Goal: Information Seeking & Learning: Check status

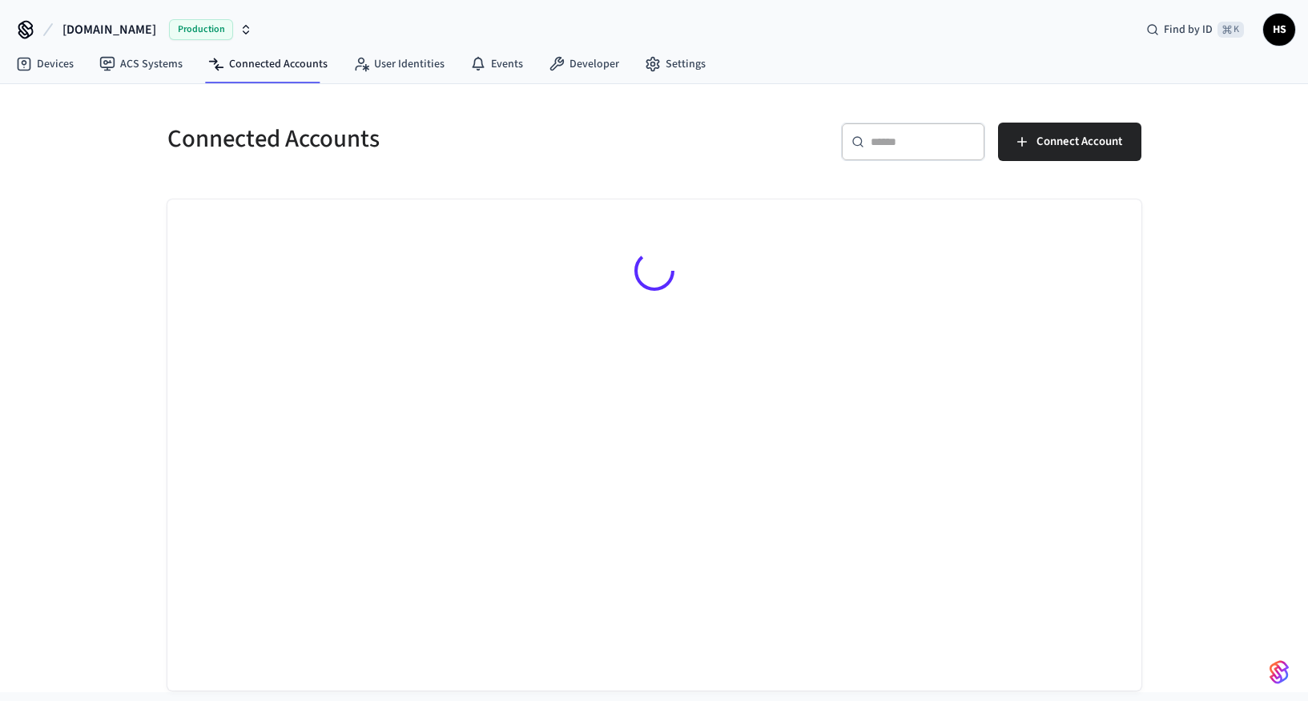
click at [930, 151] on div "​ ​" at bounding box center [913, 142] width 144 height 38
paste input "**********"
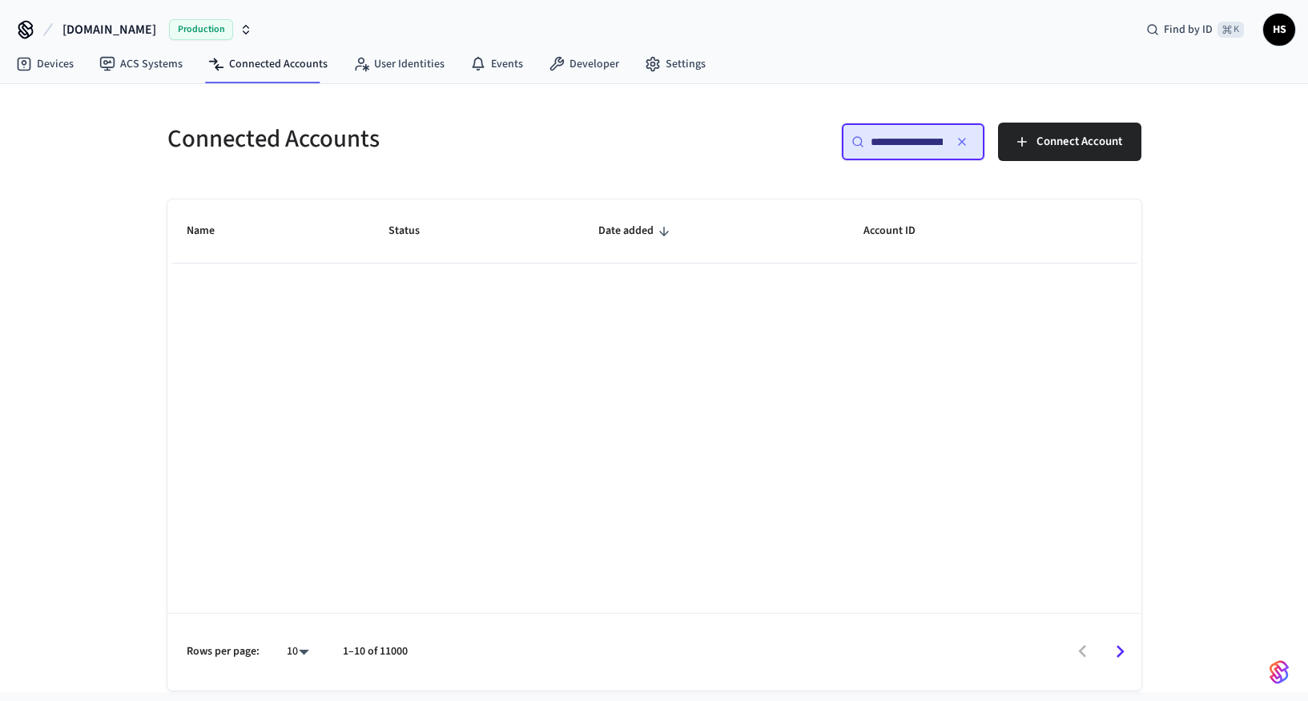
drag, startPoint x: 921, startPoint y: 143, endPoint x: 841, endPoint y: 135, distance: 81.2
click at [841, 135] on div "**********" at bounding box center [913, 142] width 144 height 38
click at [879, 139] on input "**********" at bounding box center [907, 142] width 72 height 16
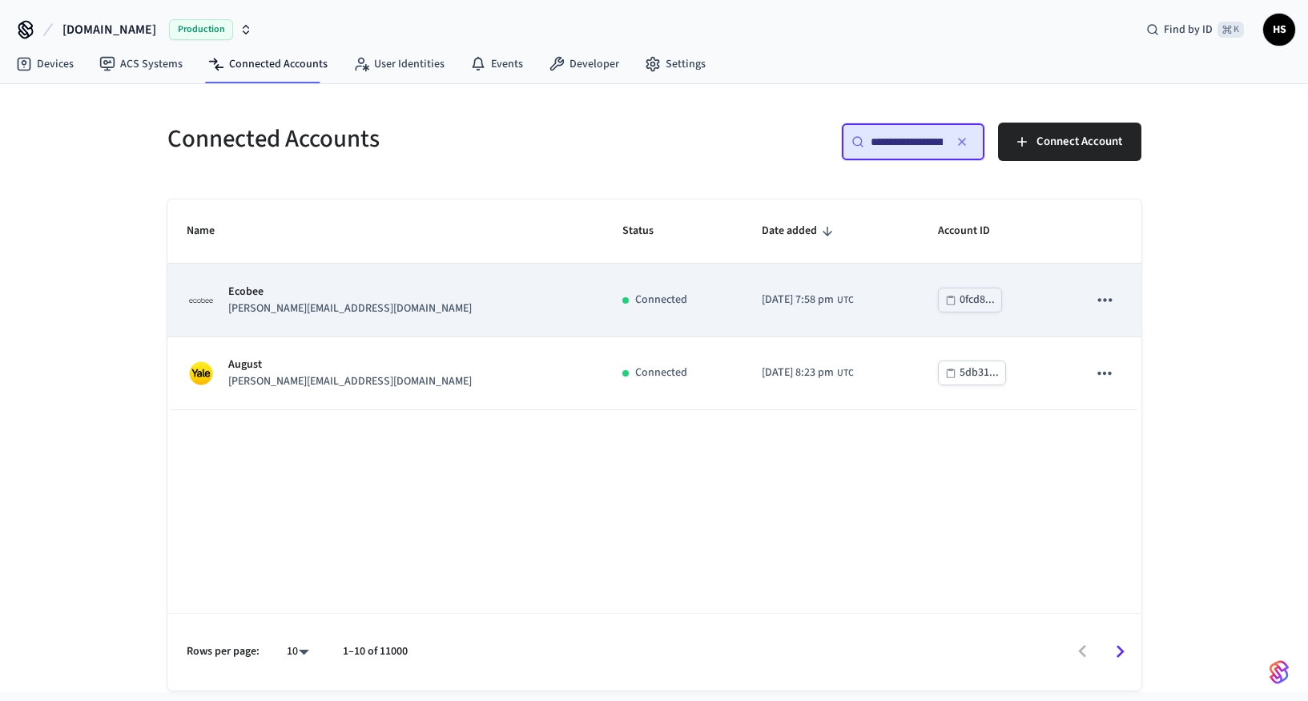
type input "**********"
click at [409, 314] on div "Ecobee [PERSON_NAME][EMAIL_ADDRESS][DOMAIN_NAME]" at bounding box center [386, 301] width 398 height 34
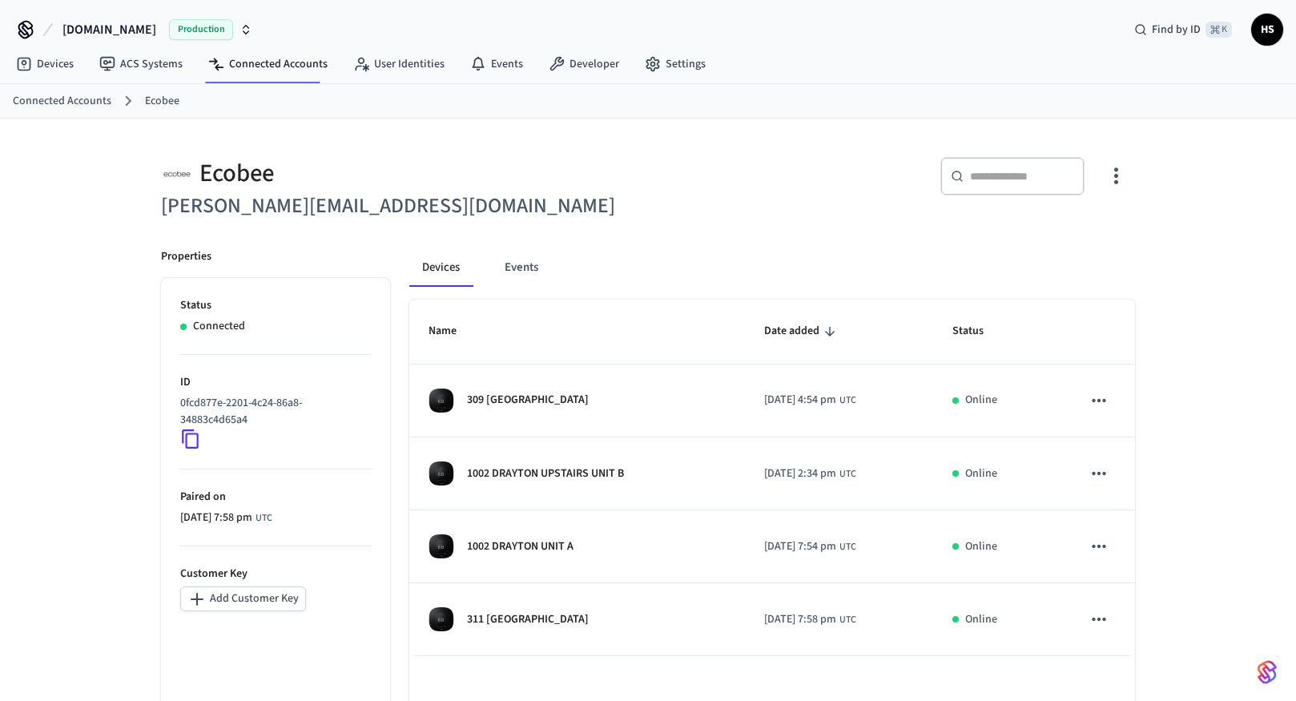
click at [656, 243] on div "Devices Events Name Date added Status 309 WALDBURG [DATE] 4:54 pm UTC Online 10…" at bounding box center [762, 510] width 745 height 562
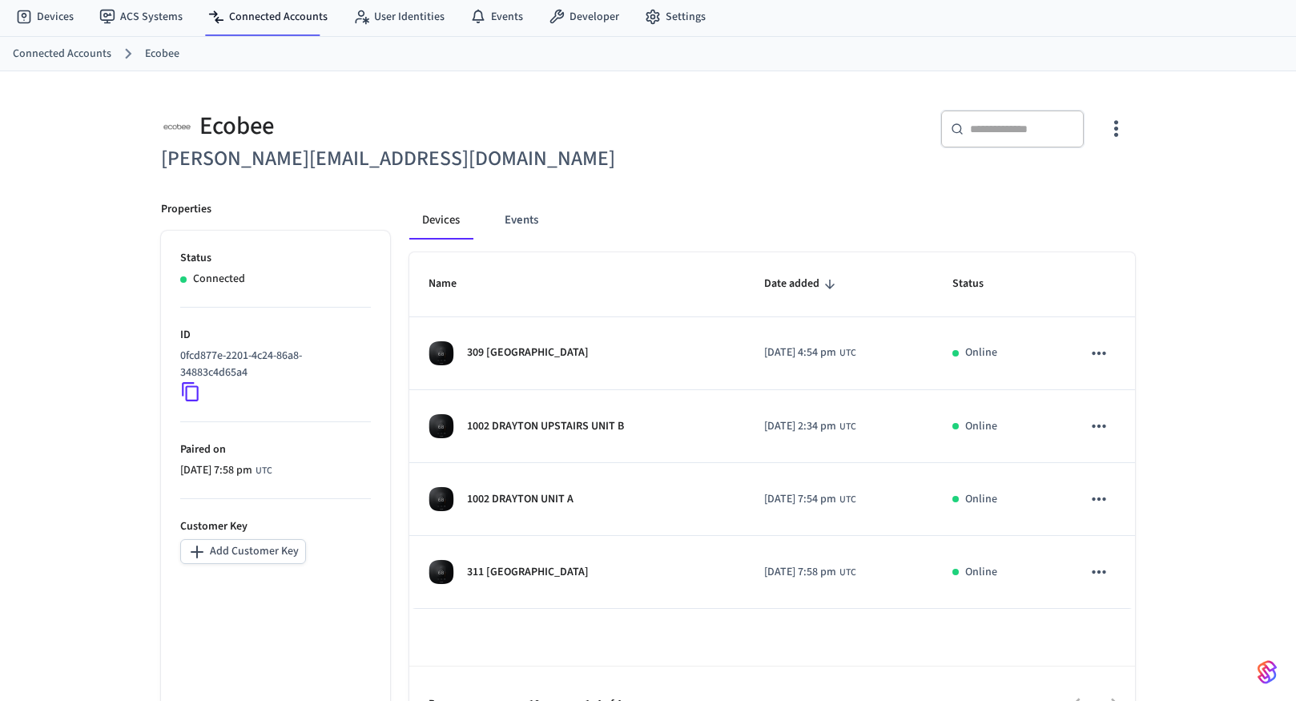
scroll to position [64, 0]
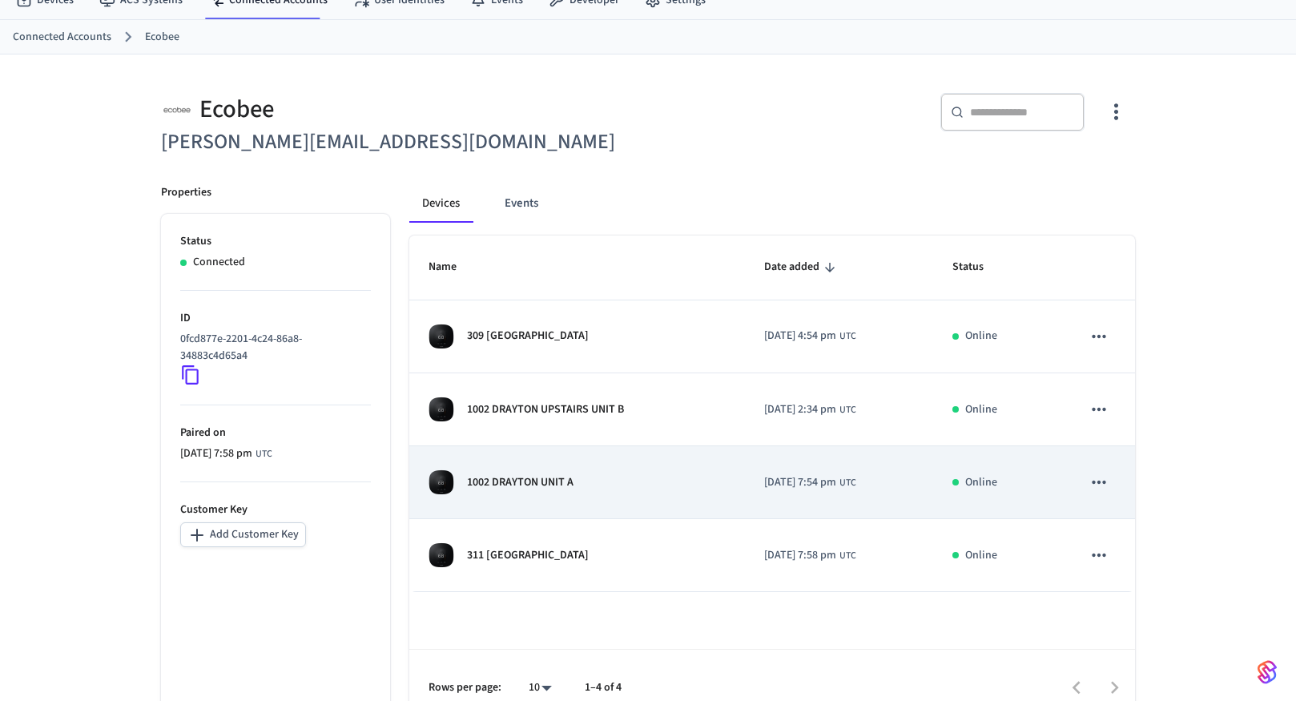
click at [530, 488] on p "1002 DRAYTON UNIT A" at bounding box center [520, 482] width 107 height 17
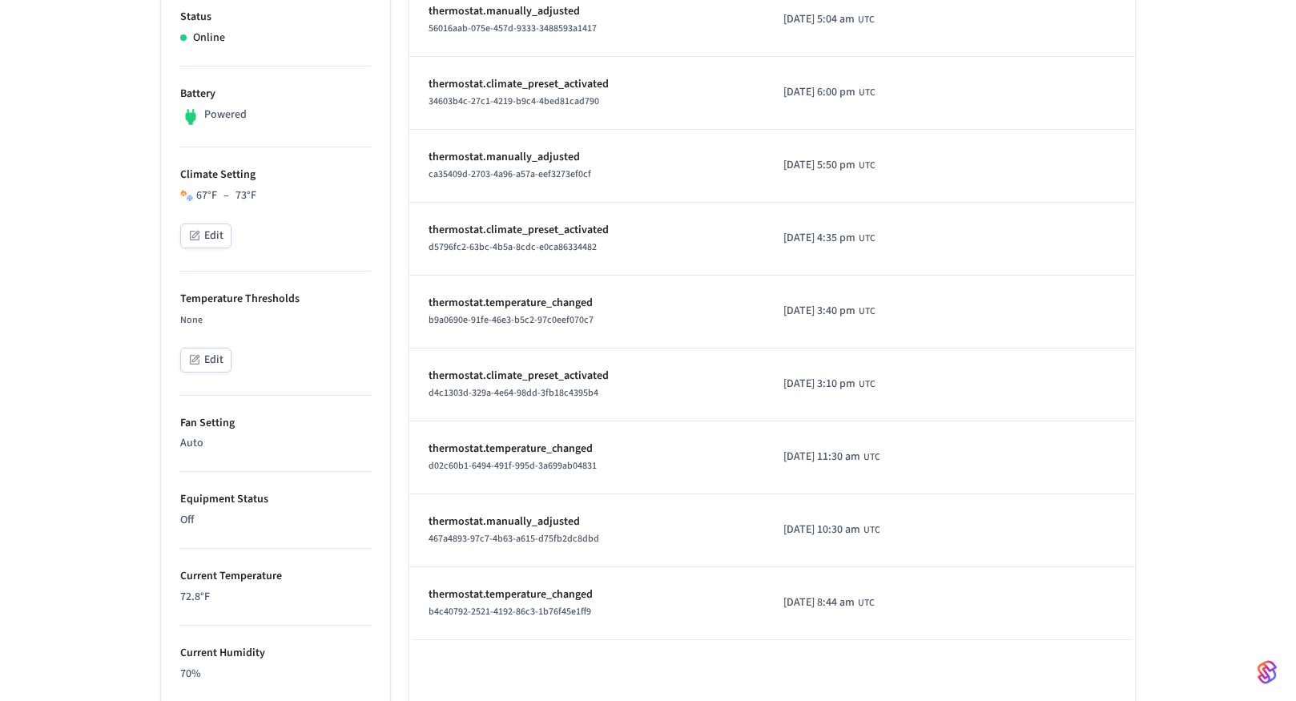
scroll to position [526, 0]
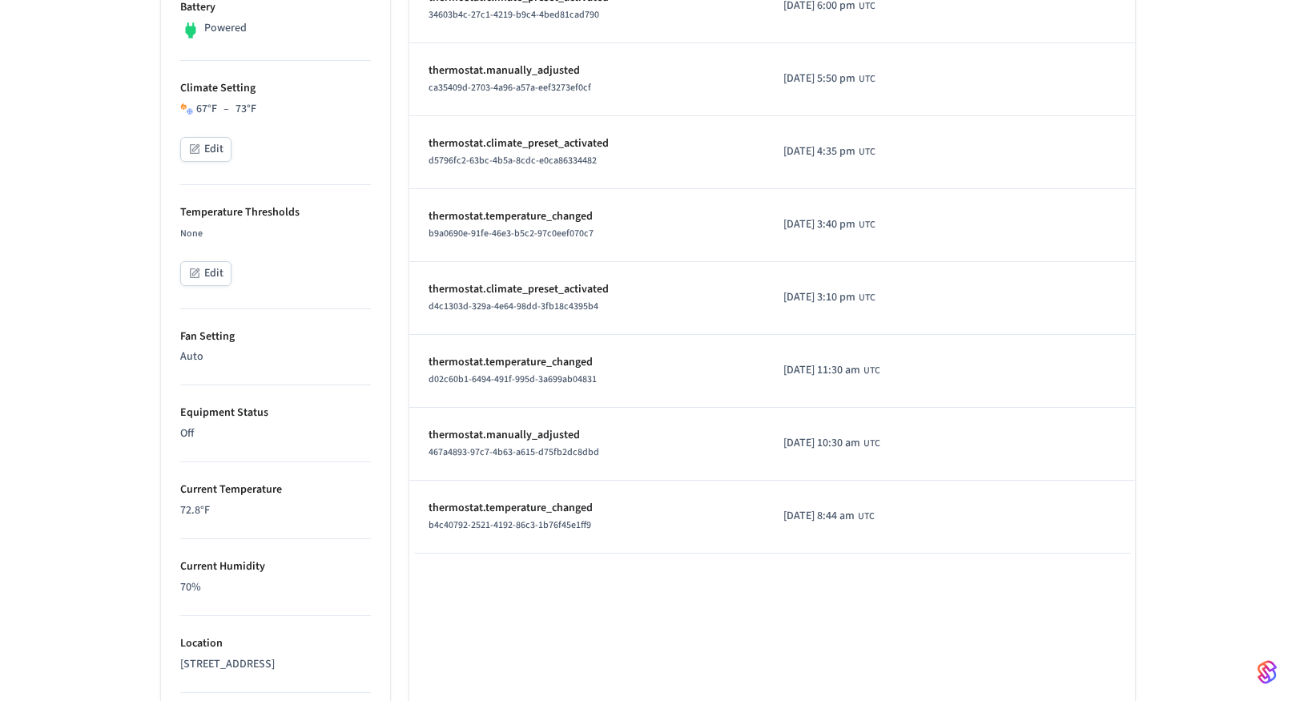
click at [793, 526] on td "[DATE] 8:44 am UTC" at bounding box center [874, 517] width 220 height 73
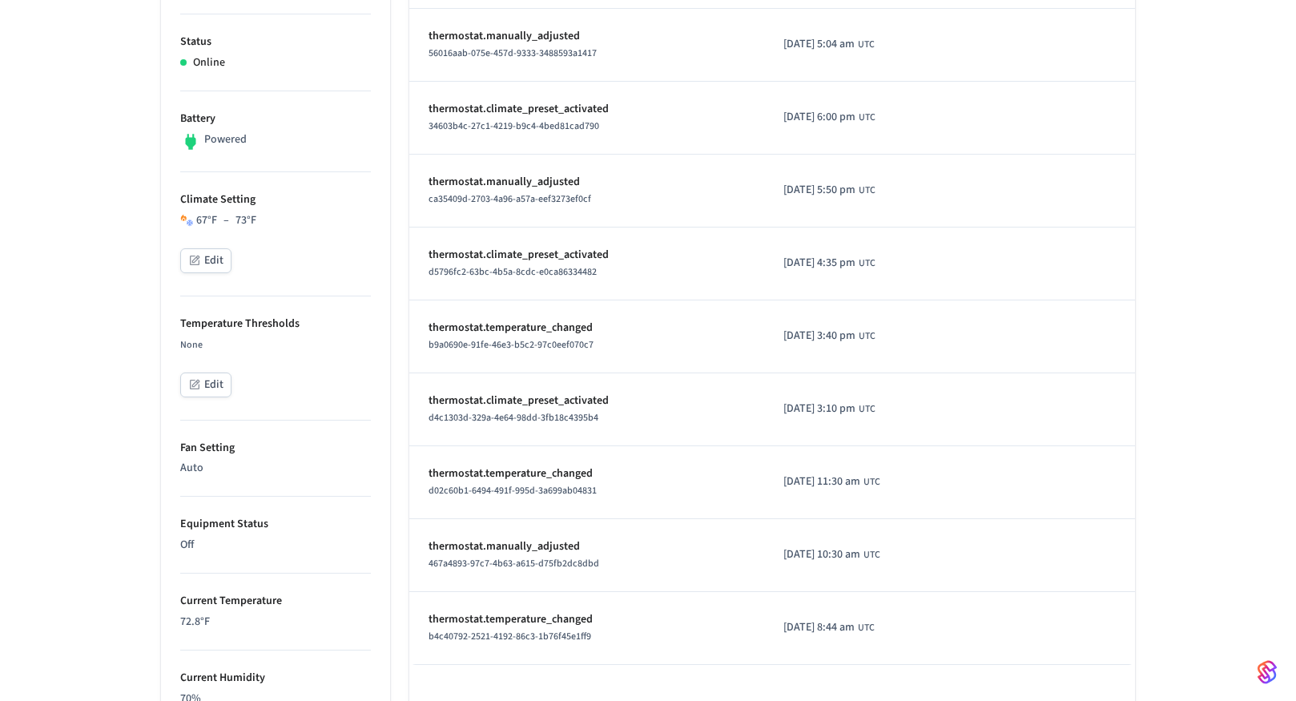
scroll to position [372, 0]
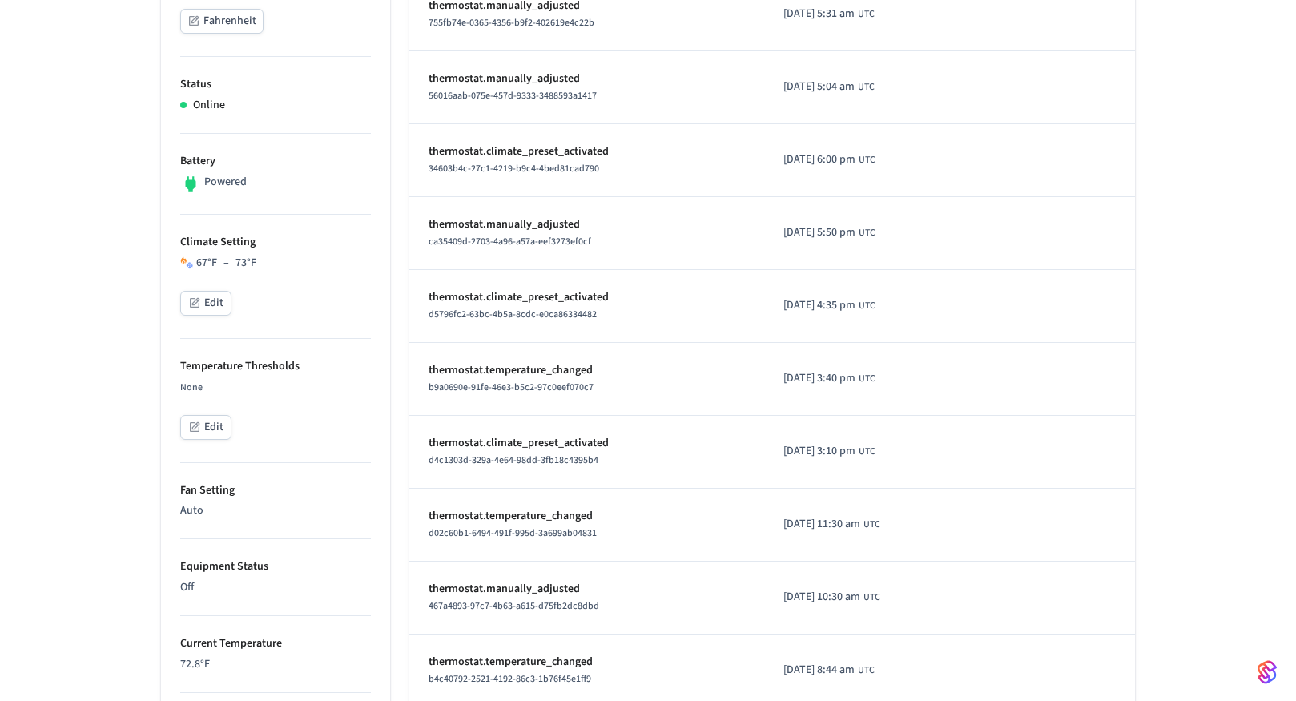
click at [709, 459] on div "d4c1303d-329a-4e64-98dd-3fb18c4395b4" at bounding box center [587, 460] width 317 height 17
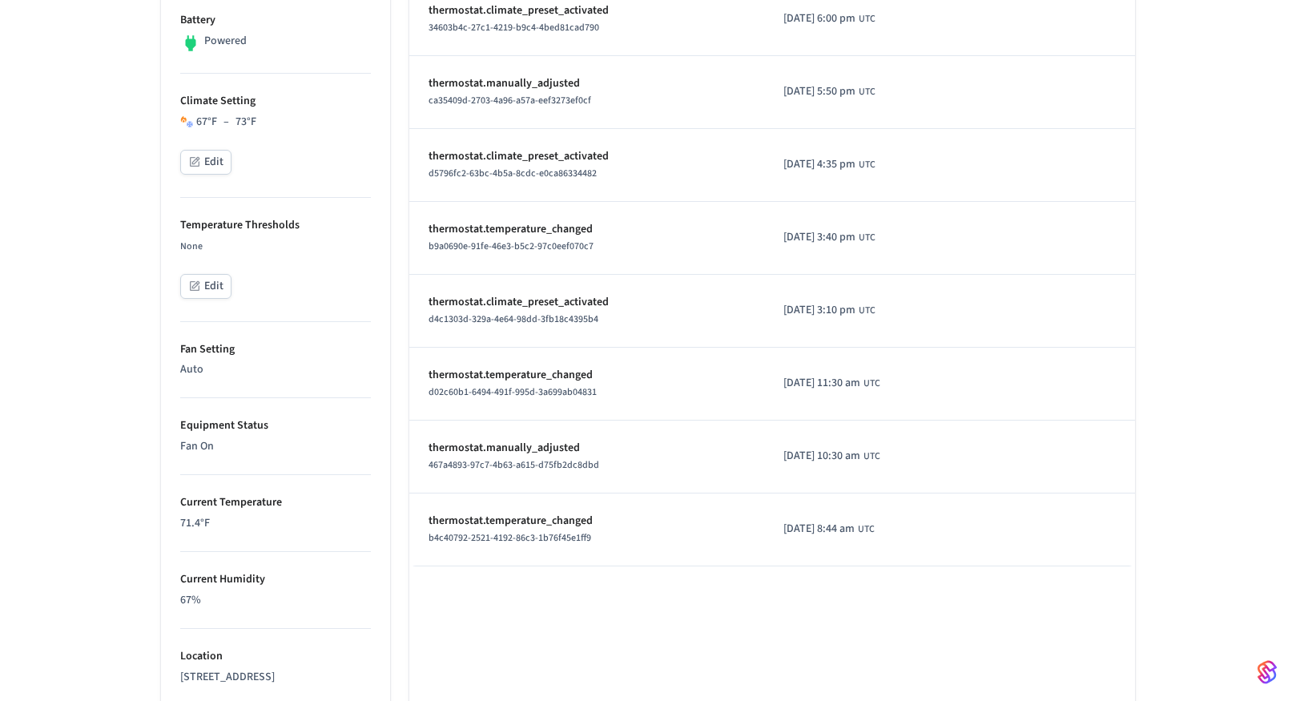
click at [634, 518] on p "thermostat.temperature_changed" at bounding box center [587, 521] width 317 height 17
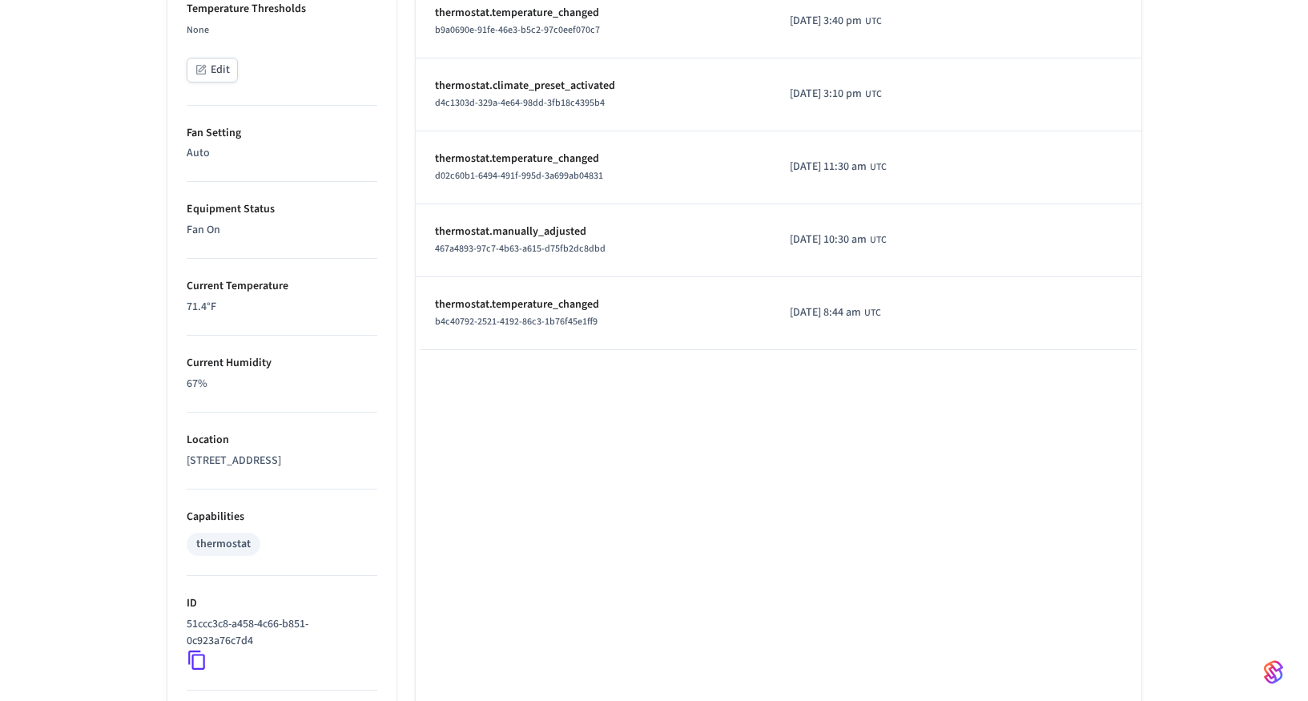
scroll to position [965, 0]
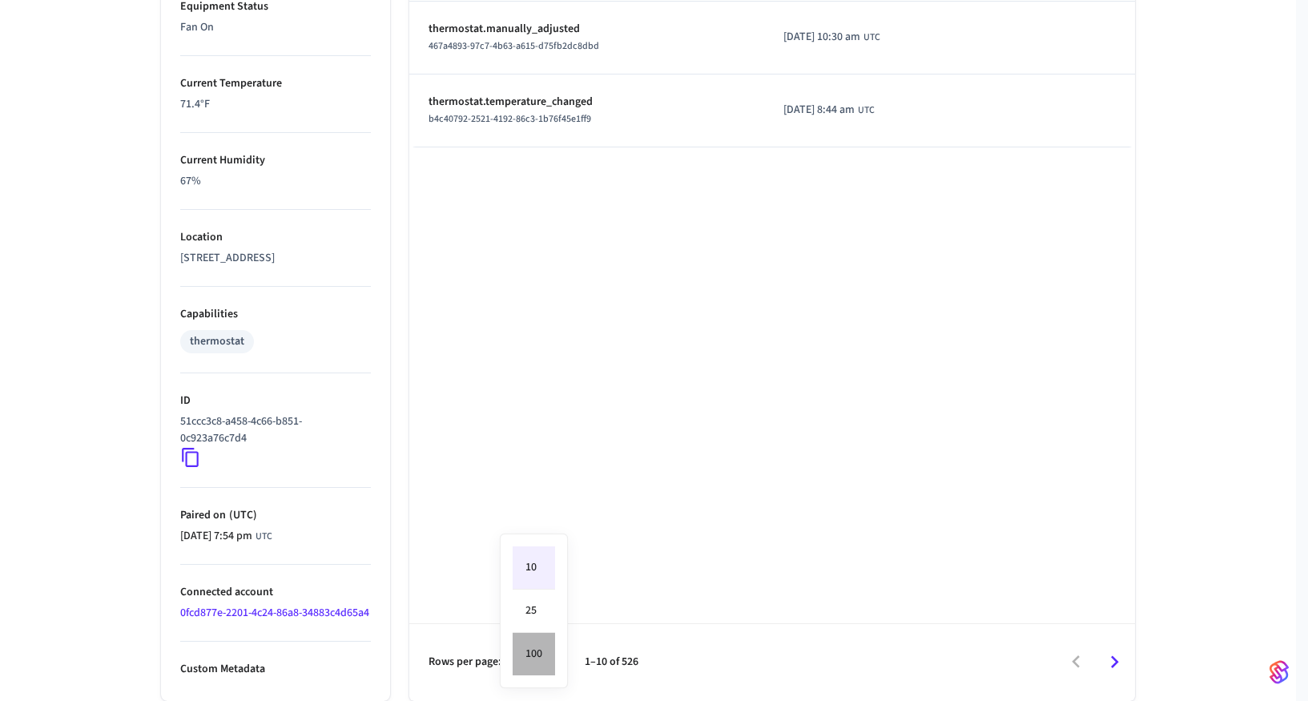
click at [546, 644] on li "100" at bounding box center [534, 654] width 42 height 42
type input "***"
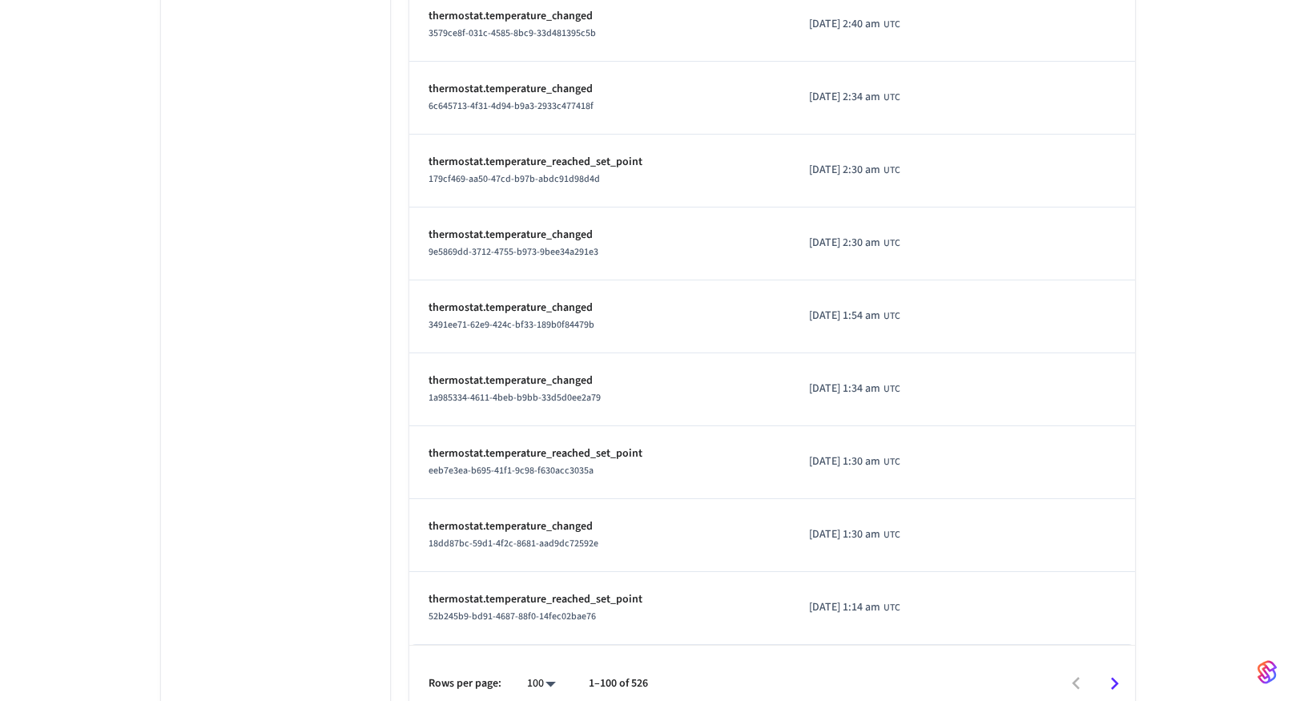
scroll to position [7018, 0]
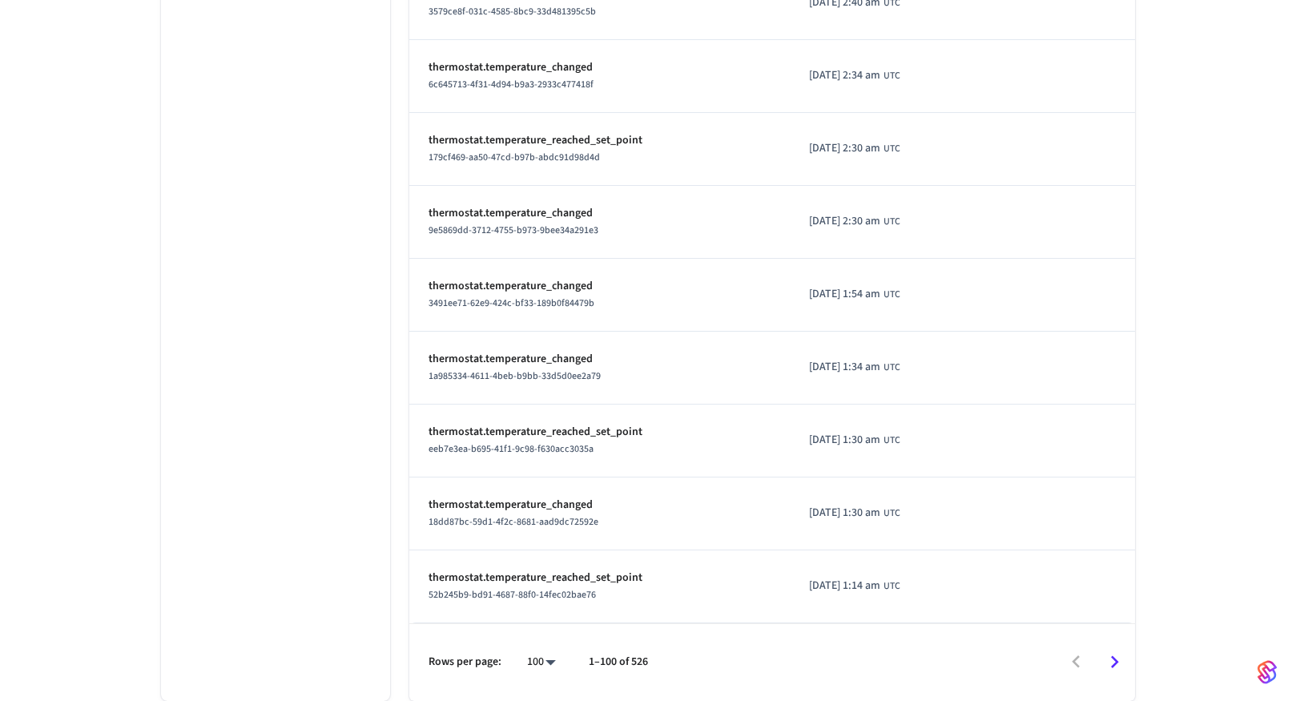
click at [1114, 663] on icon "Go to next page" at bounding box center [1115, 662] width 25 height 25
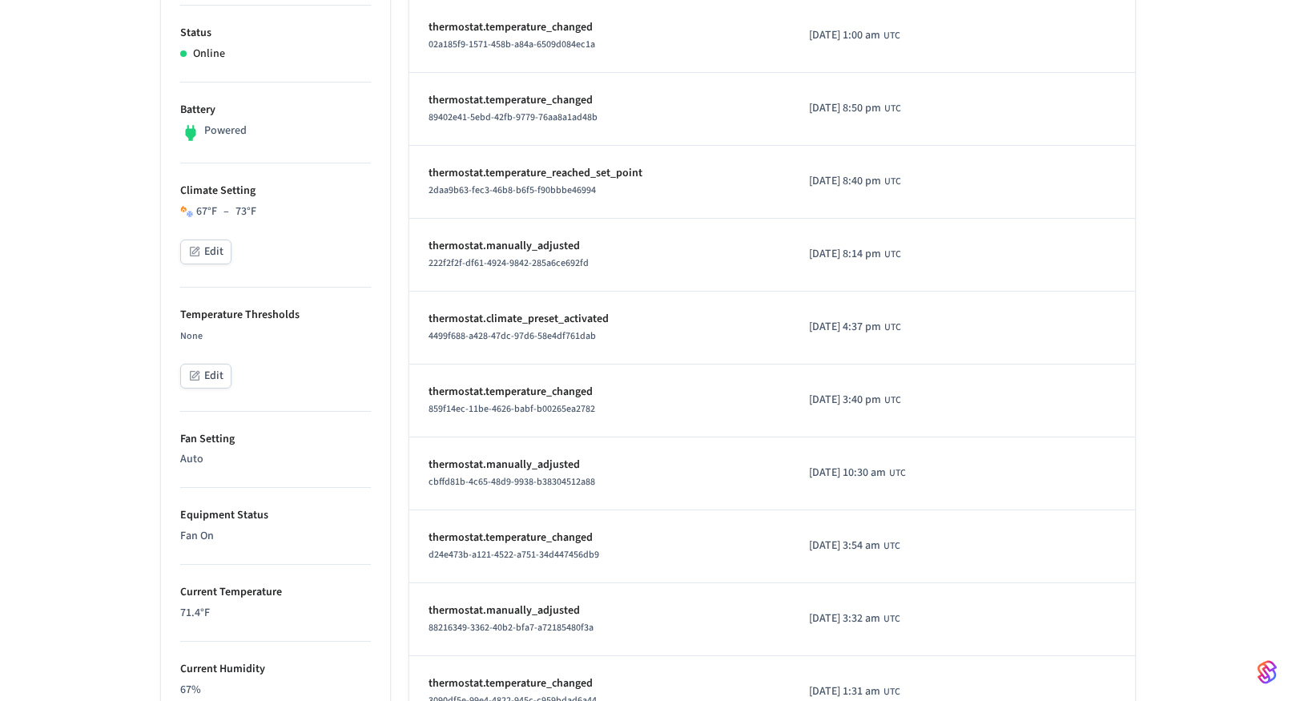
scroll to position [419, 0]
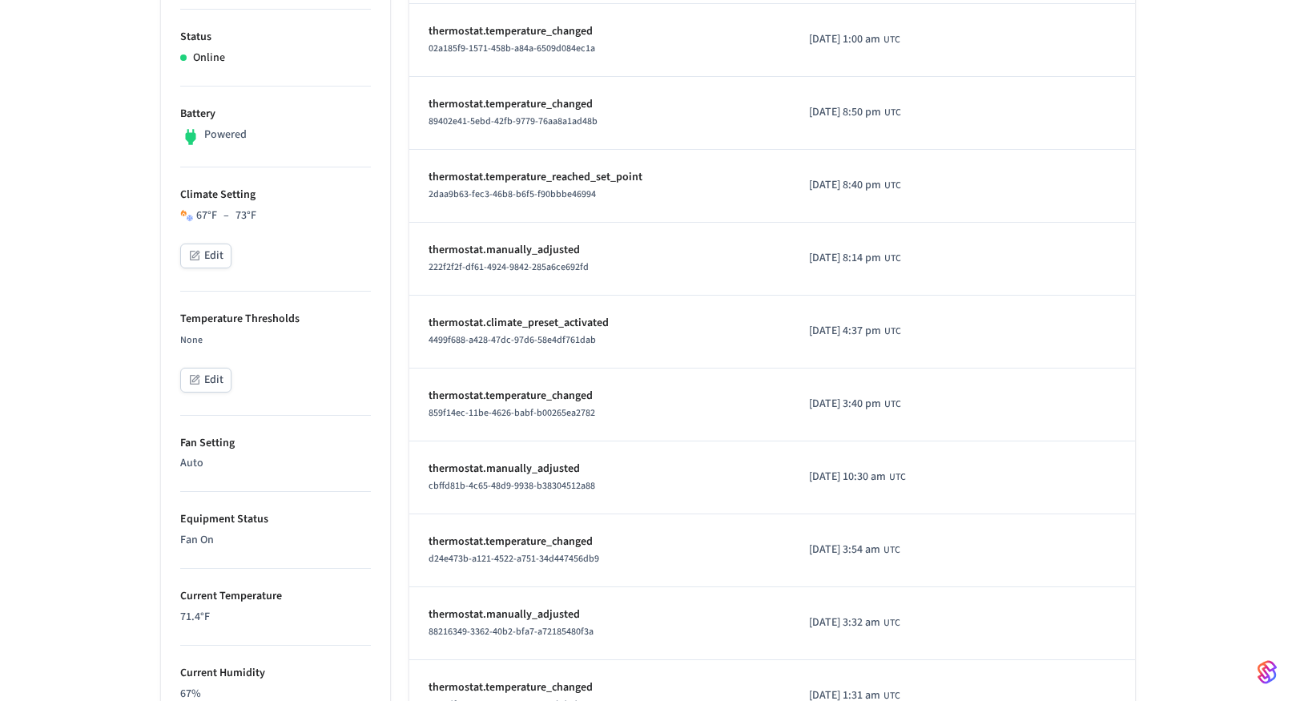
click at [825, 337] on span "[DATE] 4:37 pm" at bounding box center [845, 331] width 72 height 17
drag, startPoint x: 900, startPoint y: 330, endPoint x: 775, endPoint y: 323, distance: 125.2
click at [790, 323] on td "[DATE] 4:37 pm UTC" at bounding box center [892, 332] width 205 height 73
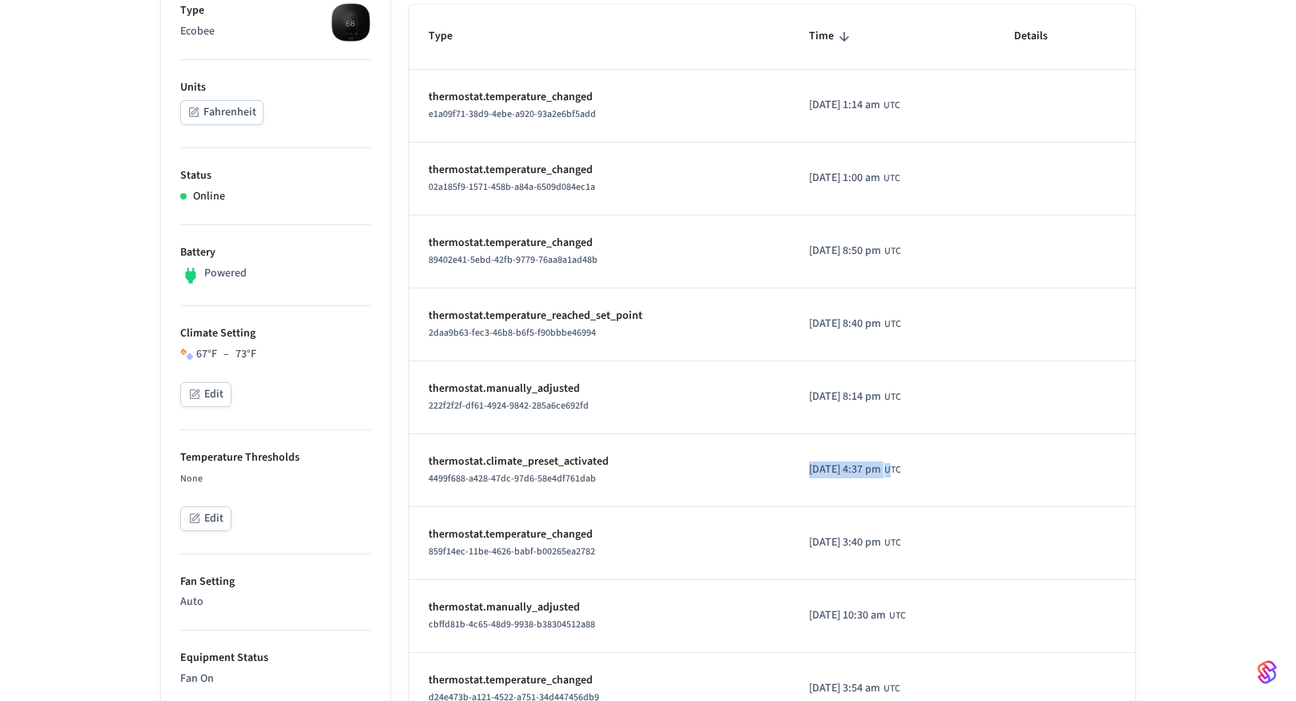
scroll to position [276, 0]
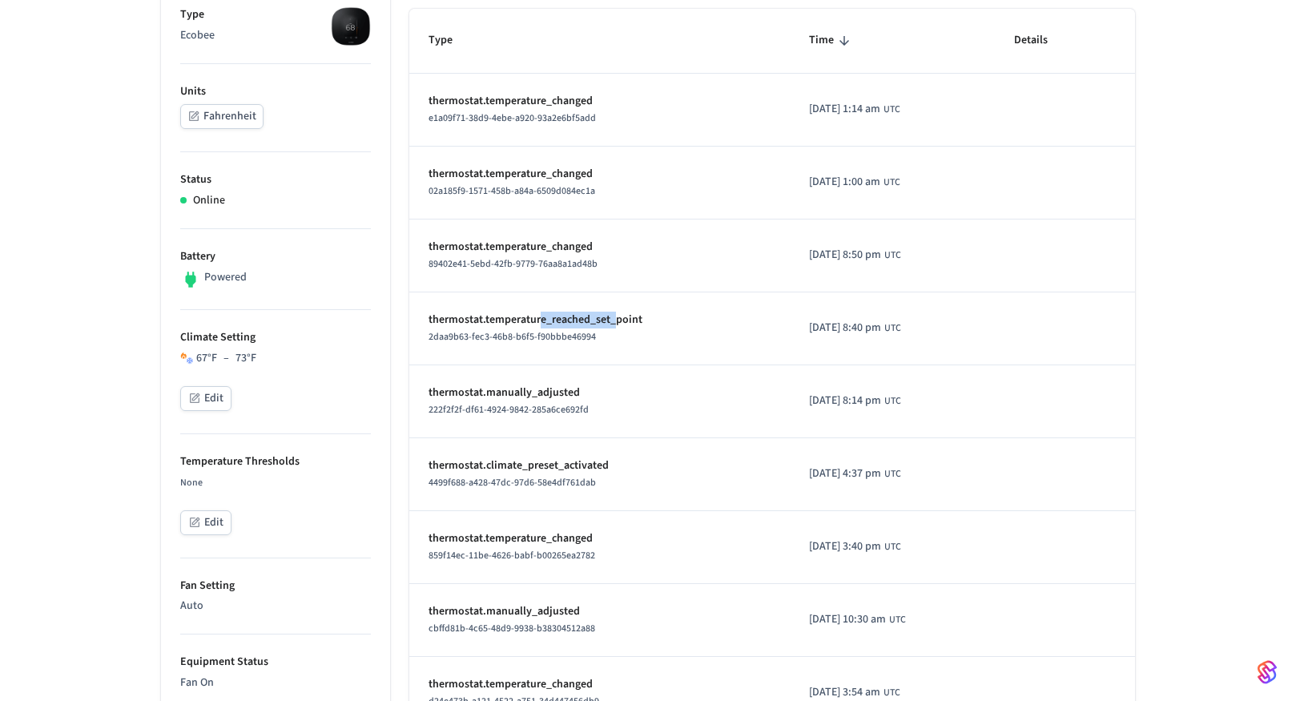
drag, startPoint x: 618, startPoint y: 317, endPoint x: 536, endPoint y: 312, distance: 81.9
click at [537, 312] on p "thermostat.temperature_reached_set_point" at bounding box center [600, 320] width 342 height 17
drag, startPoint x: 572, startPoint y: 246, endPoint x: 494, endPoint y: 232, distance: 79.1
click at [494, 232] on td "thermostat.temperature_changed 89402e41-5ebd-42fb-9779-76aa8a1ad48b" at bounding box center [599, 256] width 381 height 73
drag, startPoint x: 535, startPoint y: 179, endPoint x: 500, endPoint y: 154, distance: 43.1
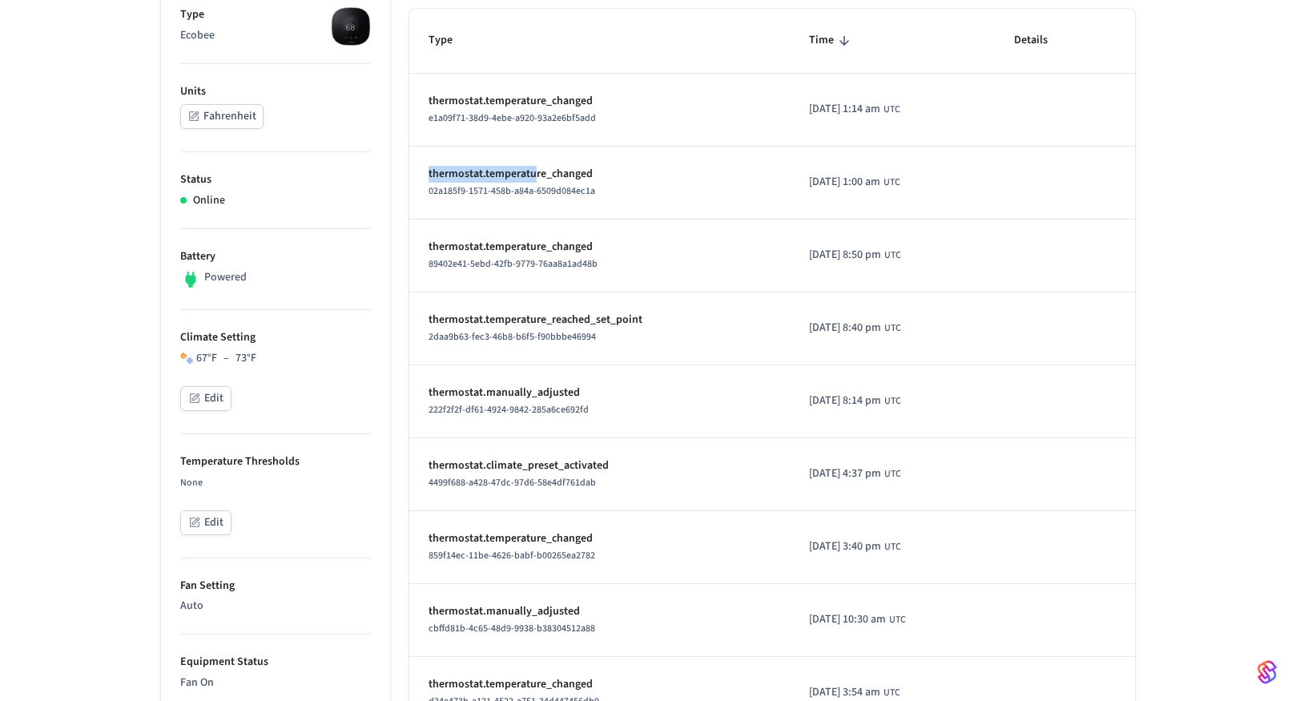
click at [500, 154] on td "thermostat.temperature_changed 02a185f9-1571-458b-a84a-6509d084ec1a" at bounding box center [599, 183] width 381 height 73
drag, startPoint x: 551, startPoint y: 103, endPoint x: 510, endPoint y: 85, distance: 45.6
click at [534, 94] on p "thermostat.temperature_changed" at bounding box center [600, 101] width 342 height 17
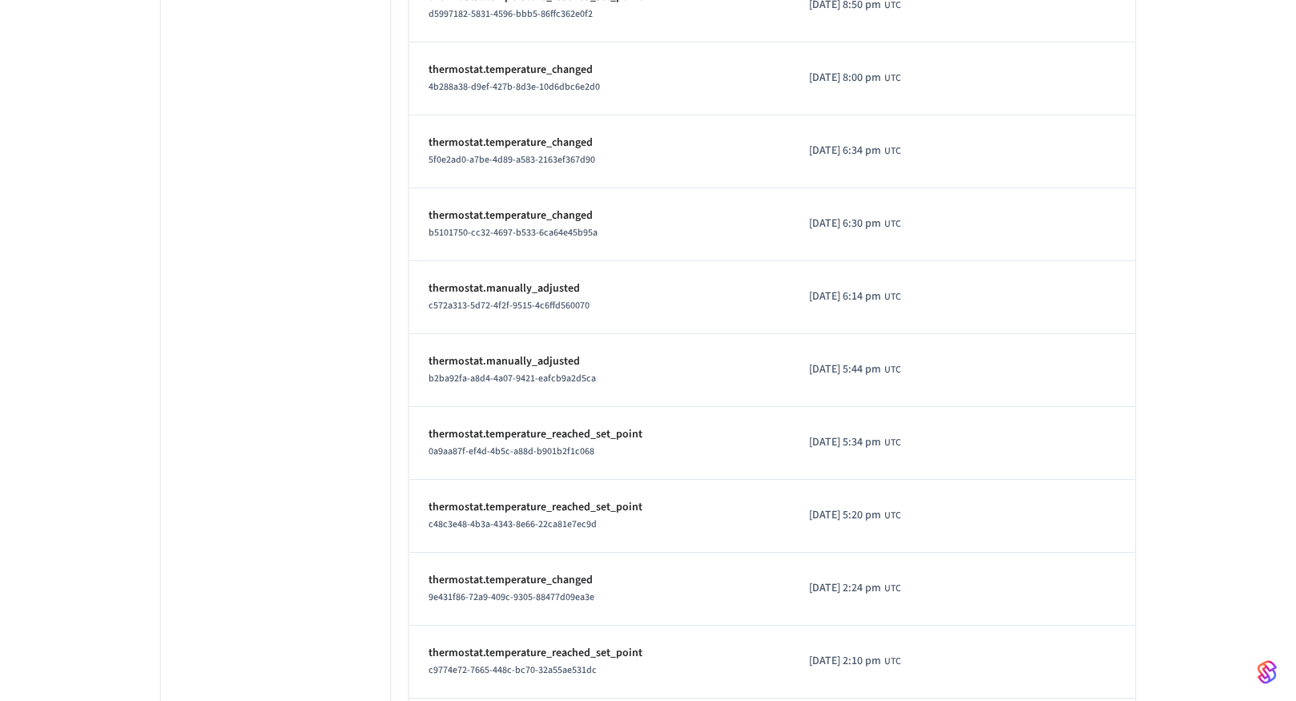
scroll to position [7018, 0]
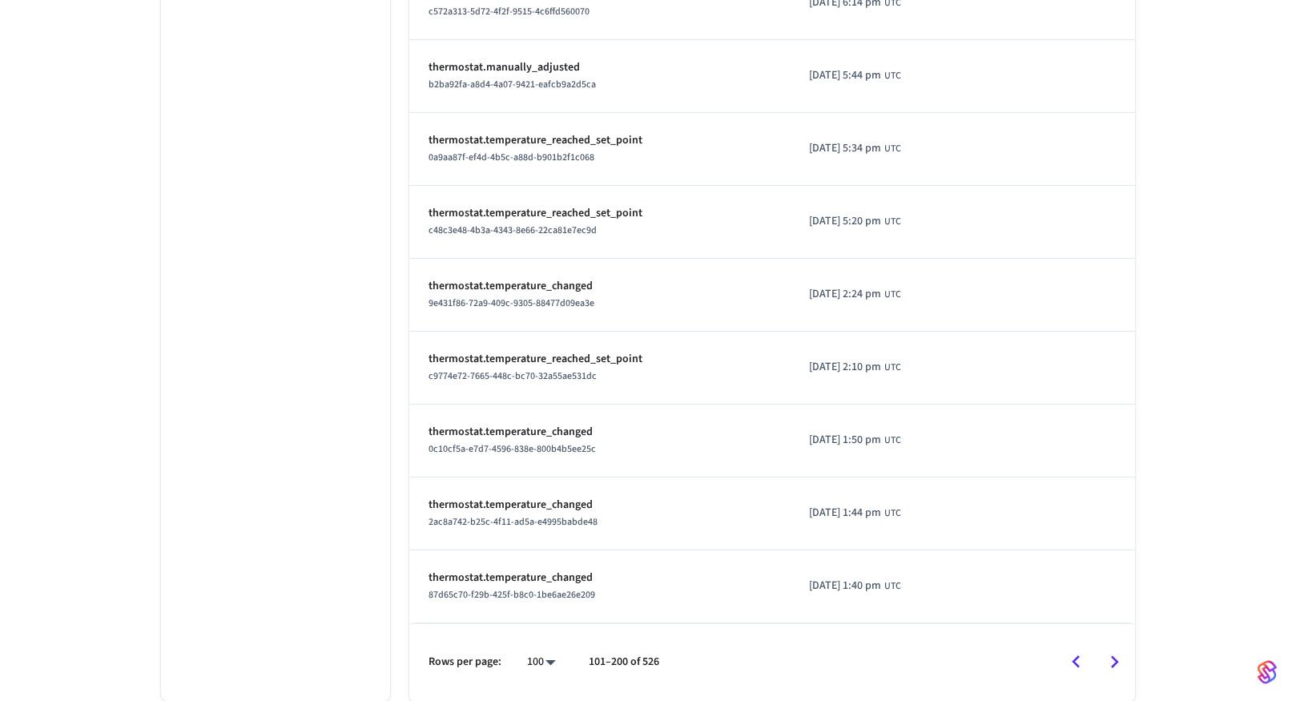
click at [1073, 657] on icon "Go to previous page" at bounding box center [1076, 662] width 25 height 25
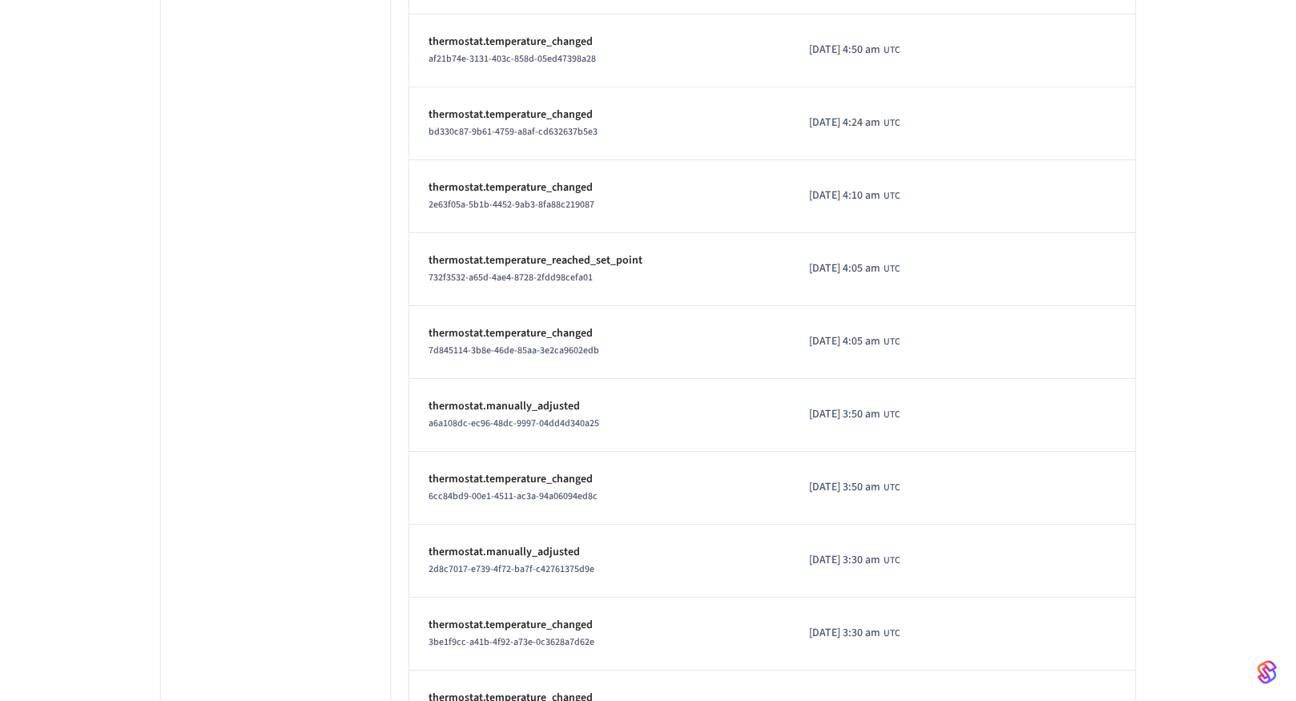
scroll to position [4957, 0]
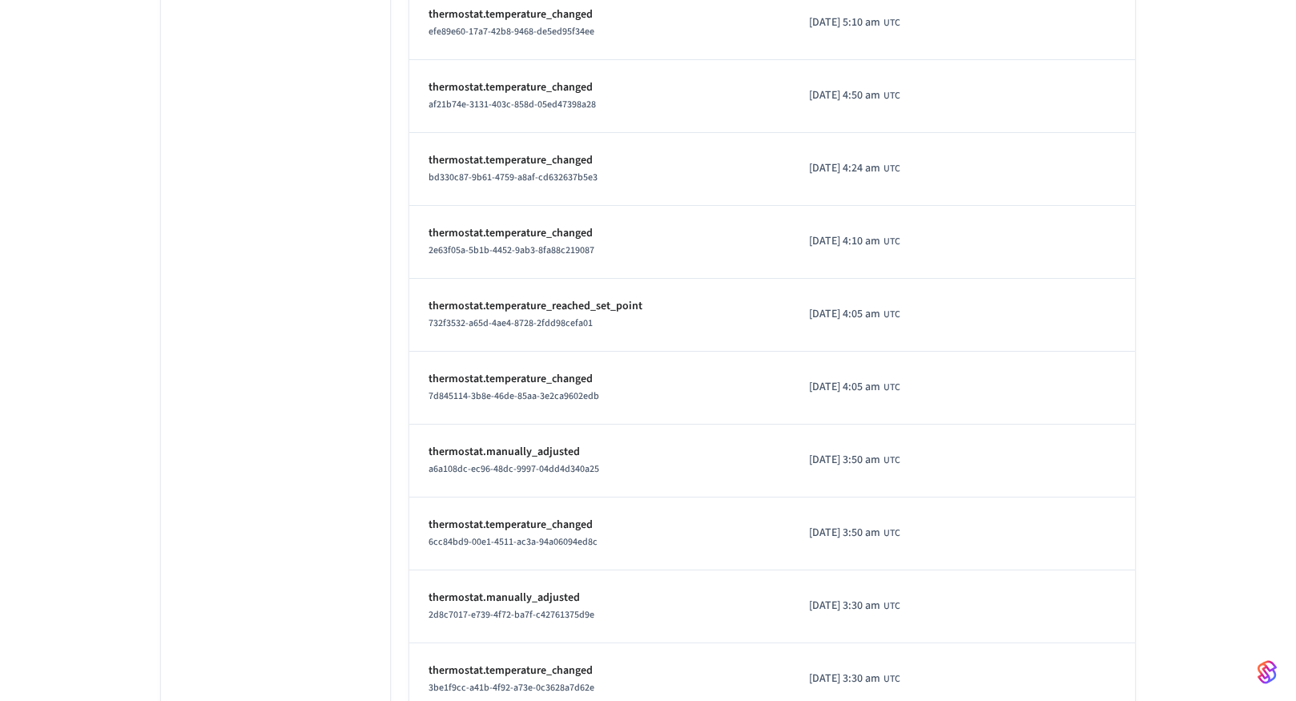
click at [692, 470] on div "a6a108dc-ec96-48dc-9997-04dd4d340a25" at bounding box center [600, 469] width 342 height 17
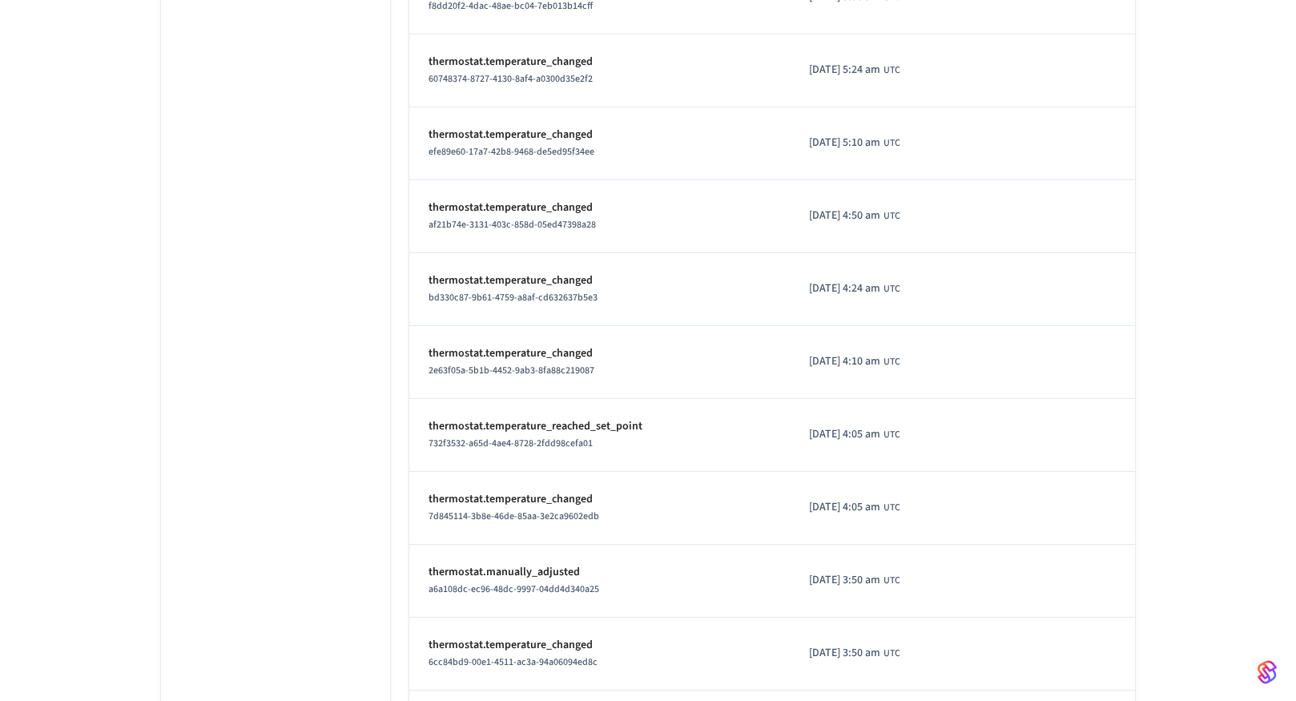
scroll to position [4820, 0]
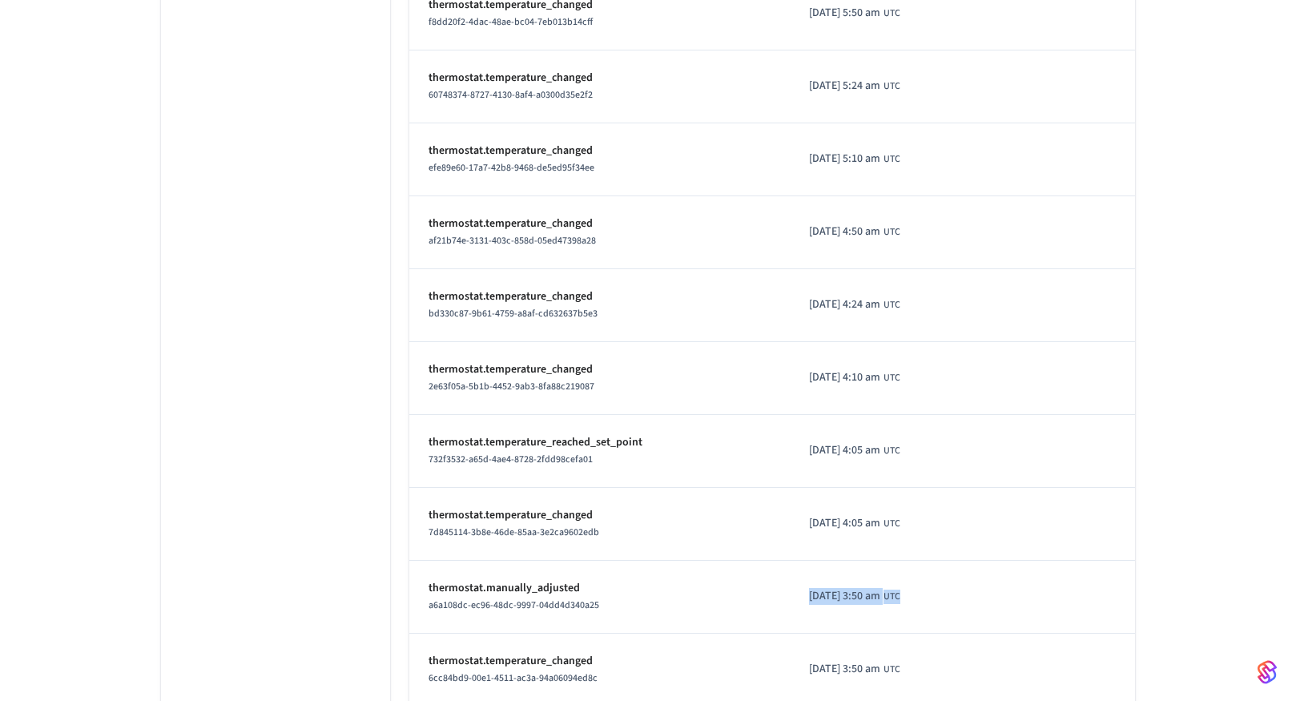
drag, startPoint x: 773, startPoint y: 594, endPoint x: 926, endPoint y: 595, distance: 153.1
click at [926, 595] on td "[DATE] 3:50 am UTC" at bounding box center [892, 597] width 205 height 73
copy div "[DATE] 3:50 am UTC"
click at [747, 396] on td "thermostat.temperature_changed 2e63f05a-5b1b-4452-9ab3-8fa88c219087" at bounding box center [599, 378] width 381 height 73
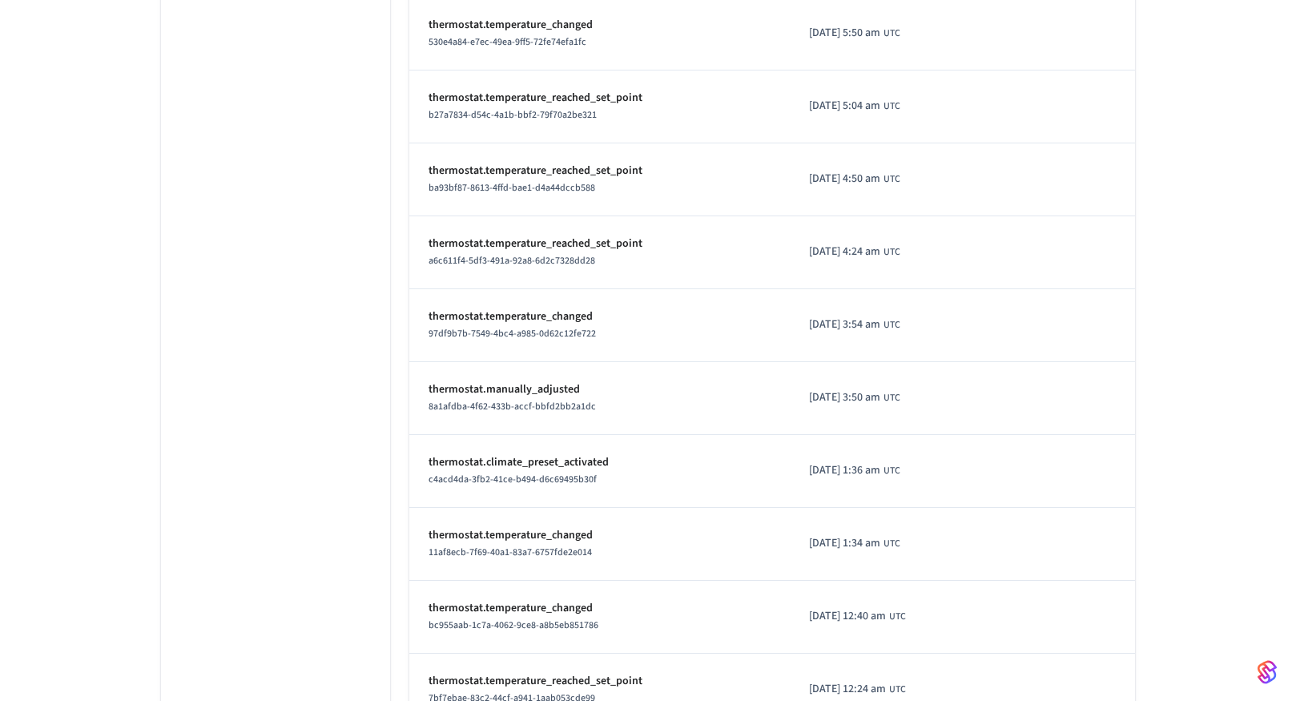
scroll to position [1964, 0]
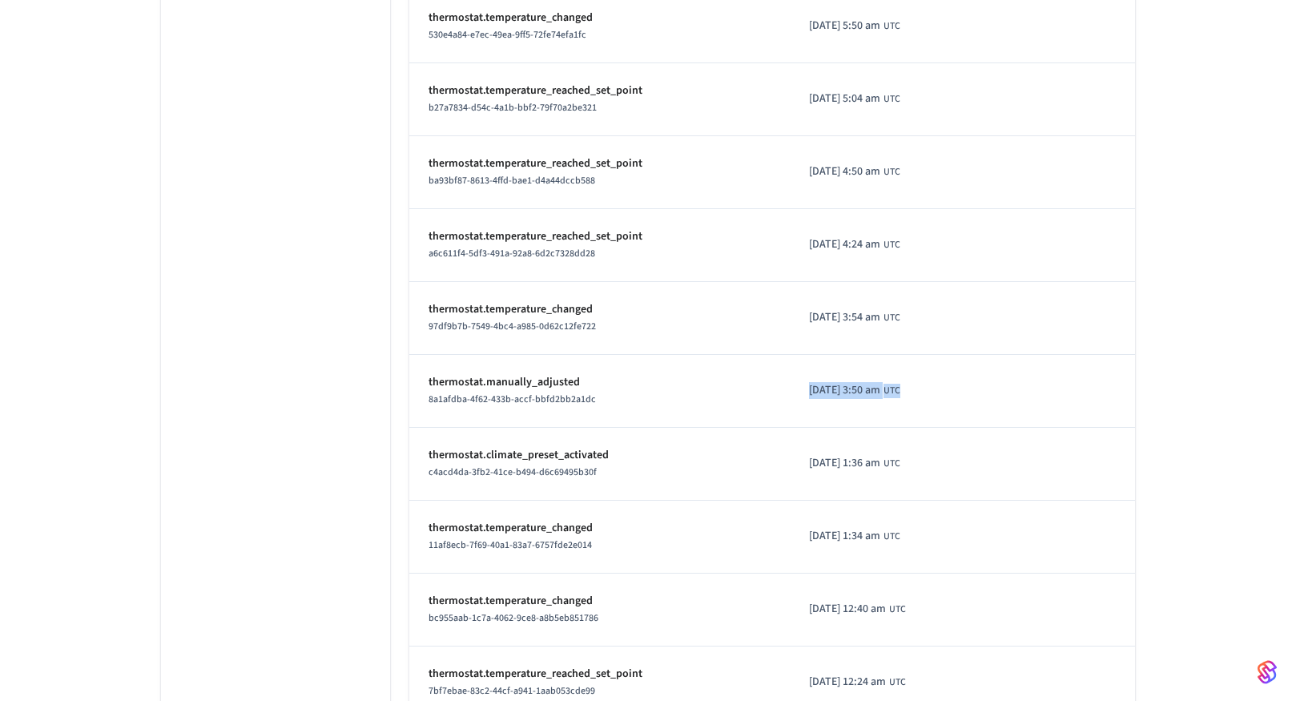
drag, startPoint x: 786, startPoint y: 389, endPoint x: 963, endPoint y: 389, distance: 177.1
click at [963, 389] on td "[DATE] 3:50 am UTC" at bounding box center [892, 391] width 205 height 73
copy div "[DATE] 3:50 am UTC"
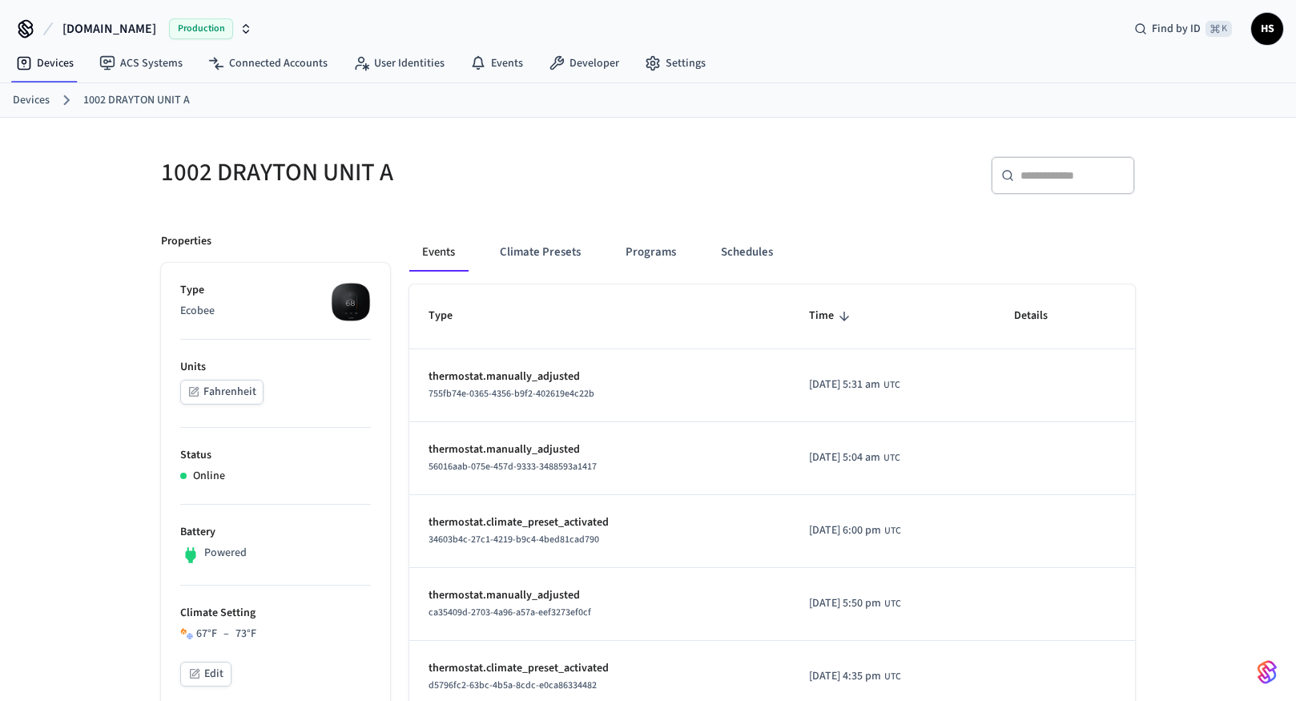
scroll to position [0, 0]
click at [539, 257] on button "Climate Presets" at bounding box center [540, 253] width 107 height 38
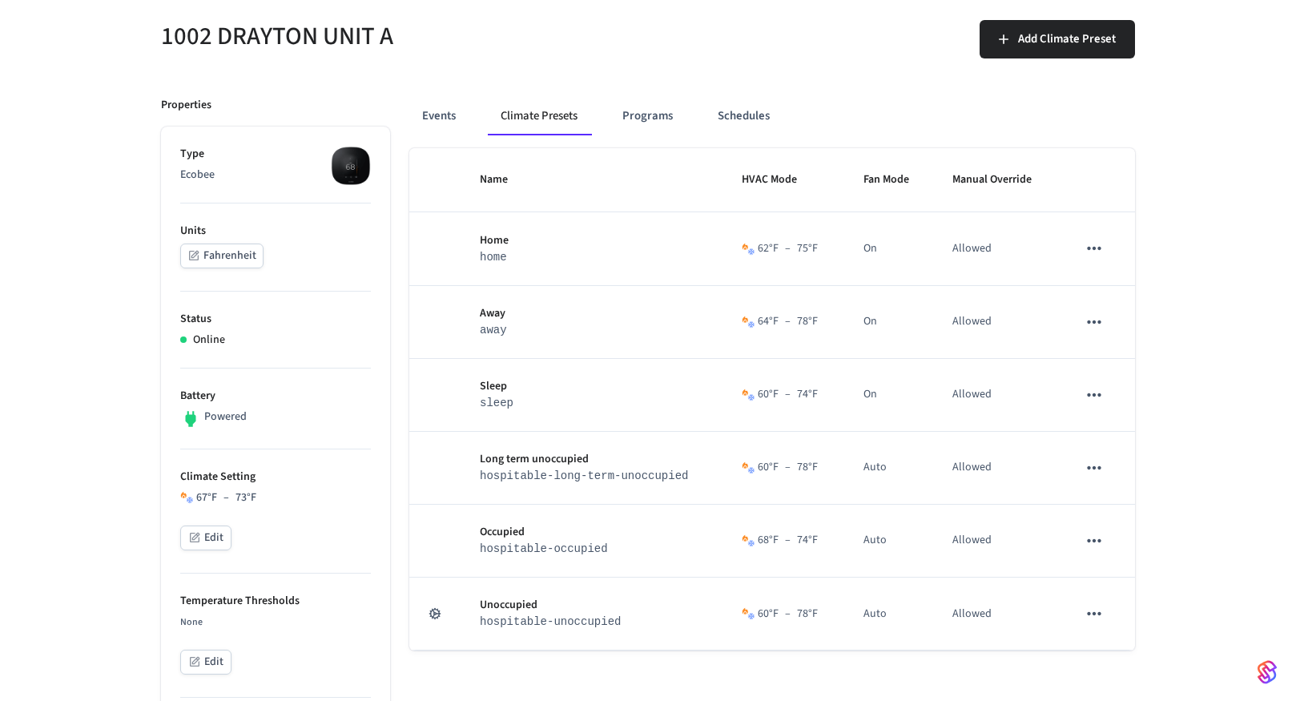
scroll to position [133, 0]
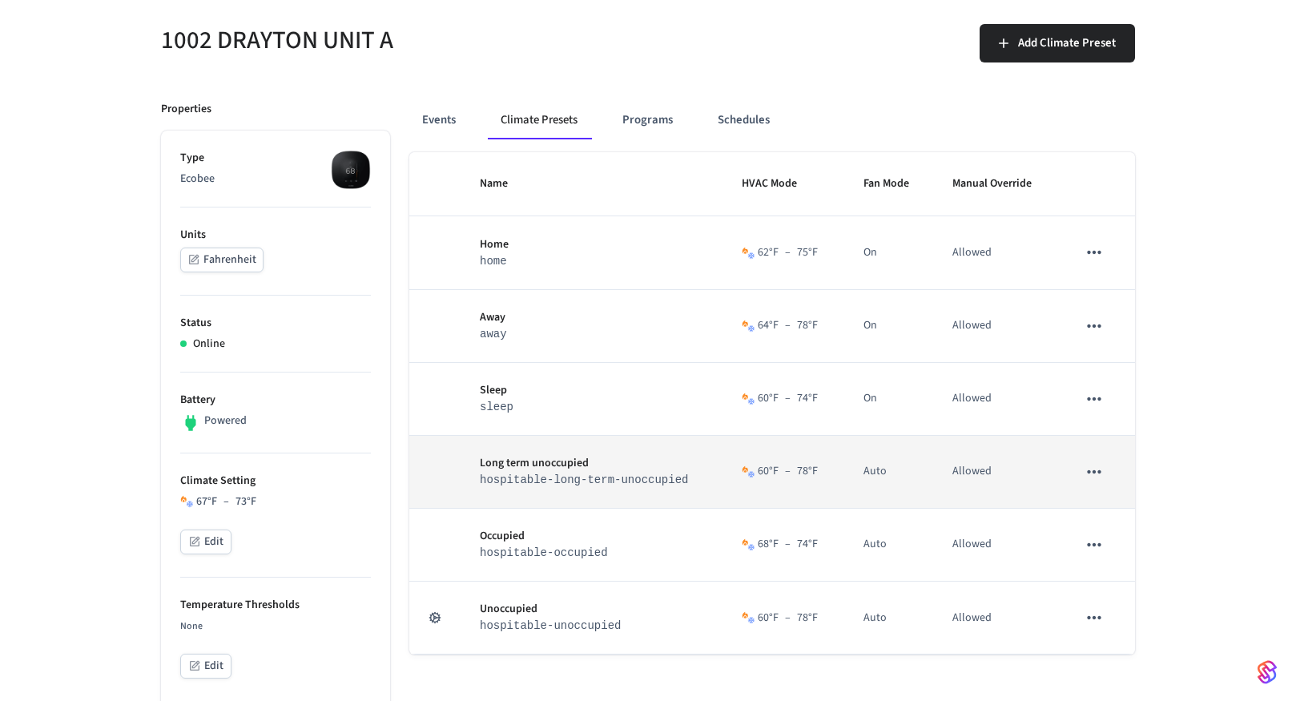
click at [1101, 467] on icon "sticky table" at bounding box center [1094, 472] width 21 height 21
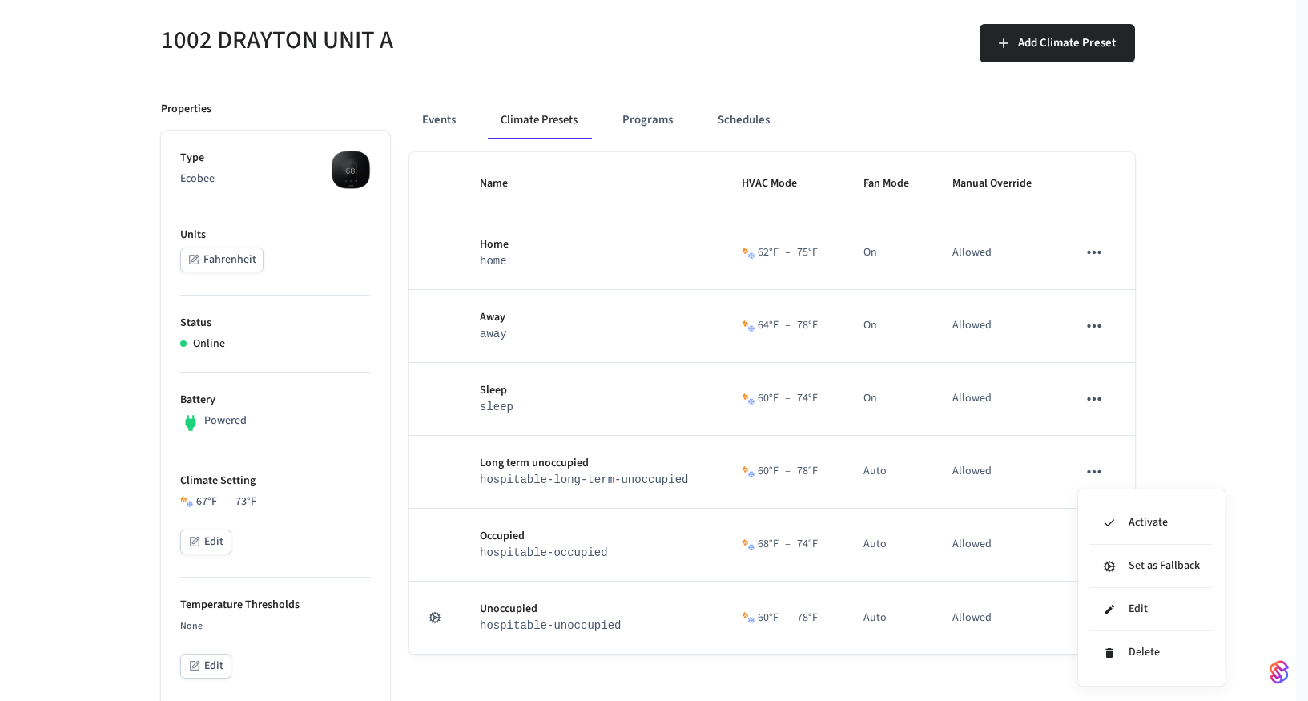
click at [1212, 395] on div at bounding box center [654, 350] width 1308 height 701
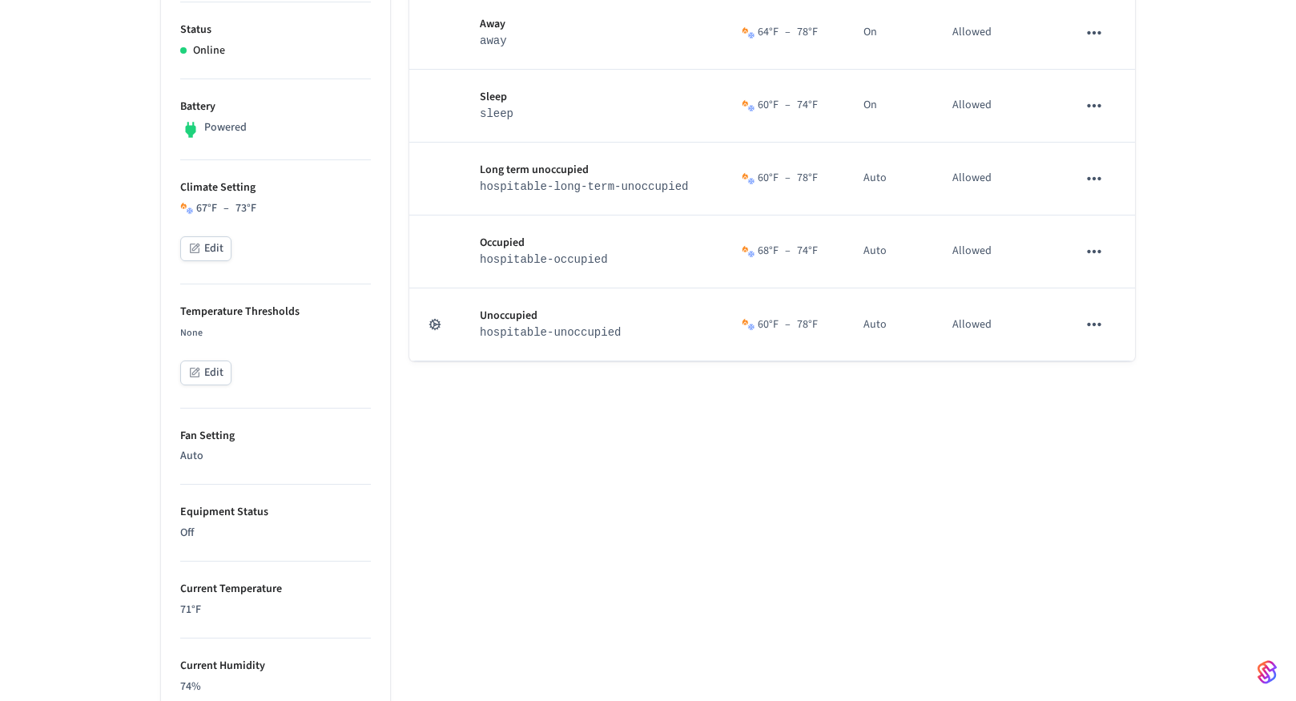
scroll to position [0, 0]
